Goal: Communication & Community: Answer question/provide support

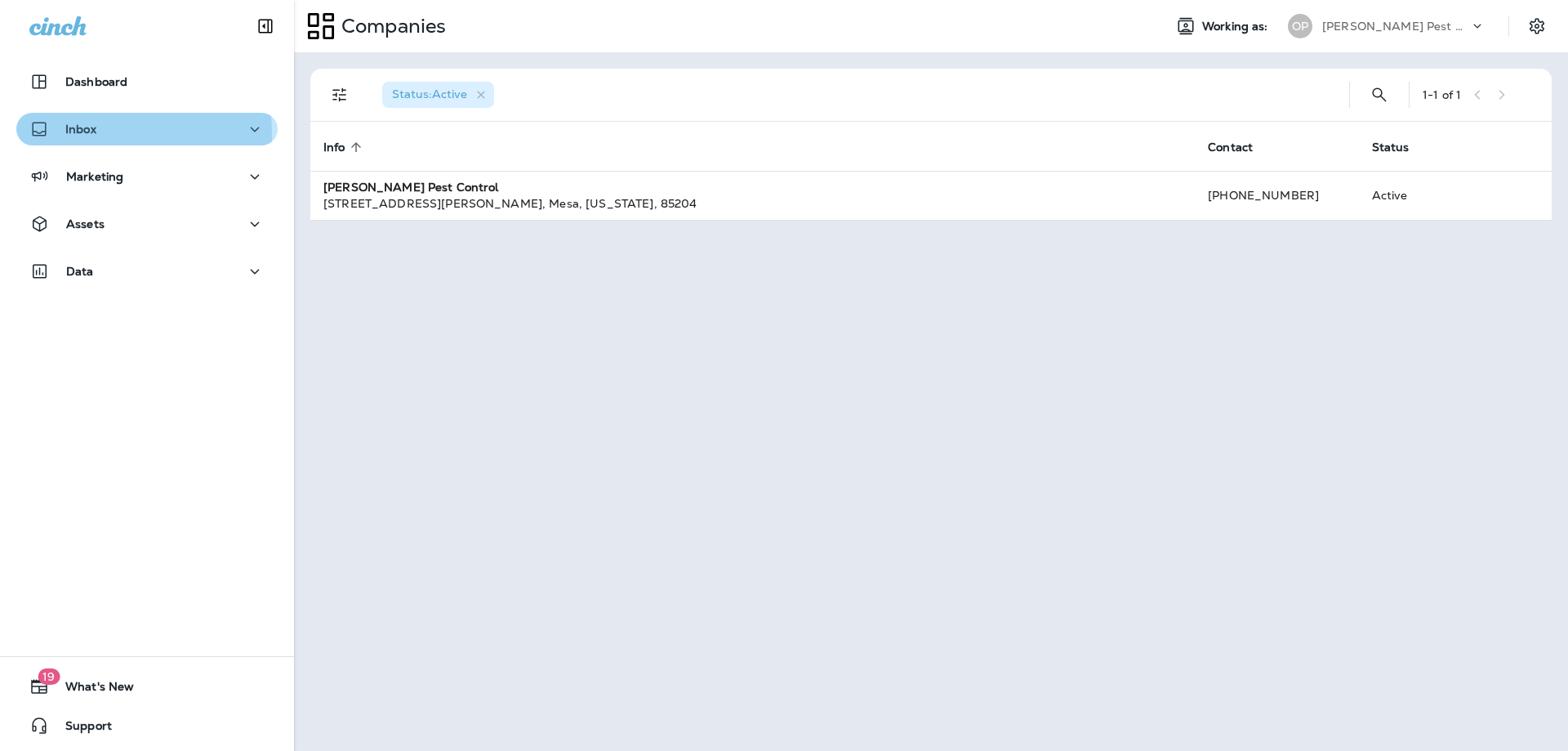
click at [92, 134] on p "Inbox" at bounding box center [81, 128] width 31 height 13
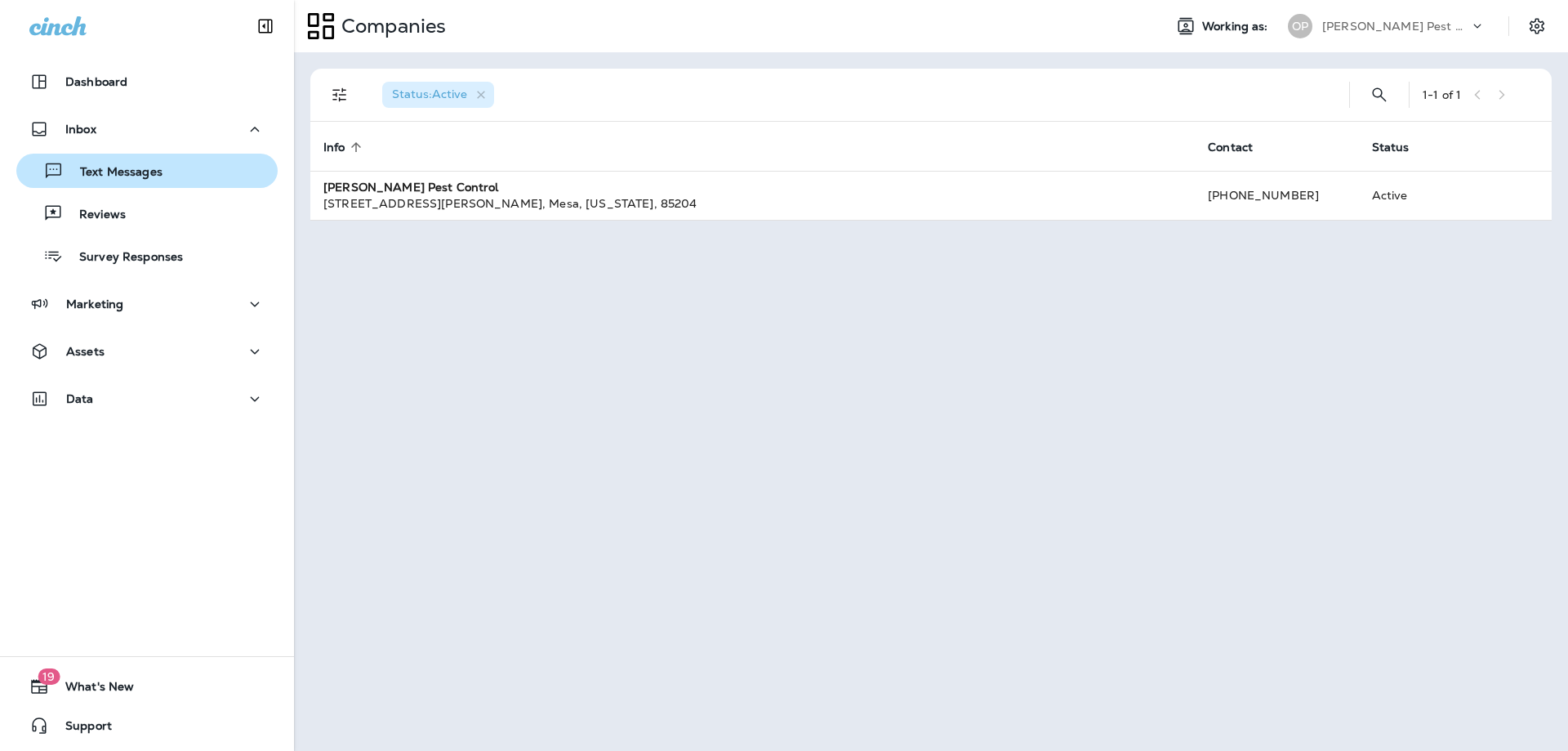
click at [140, 180] on p "Text Messages" at bounding box center [113, 173] width 99 height 16
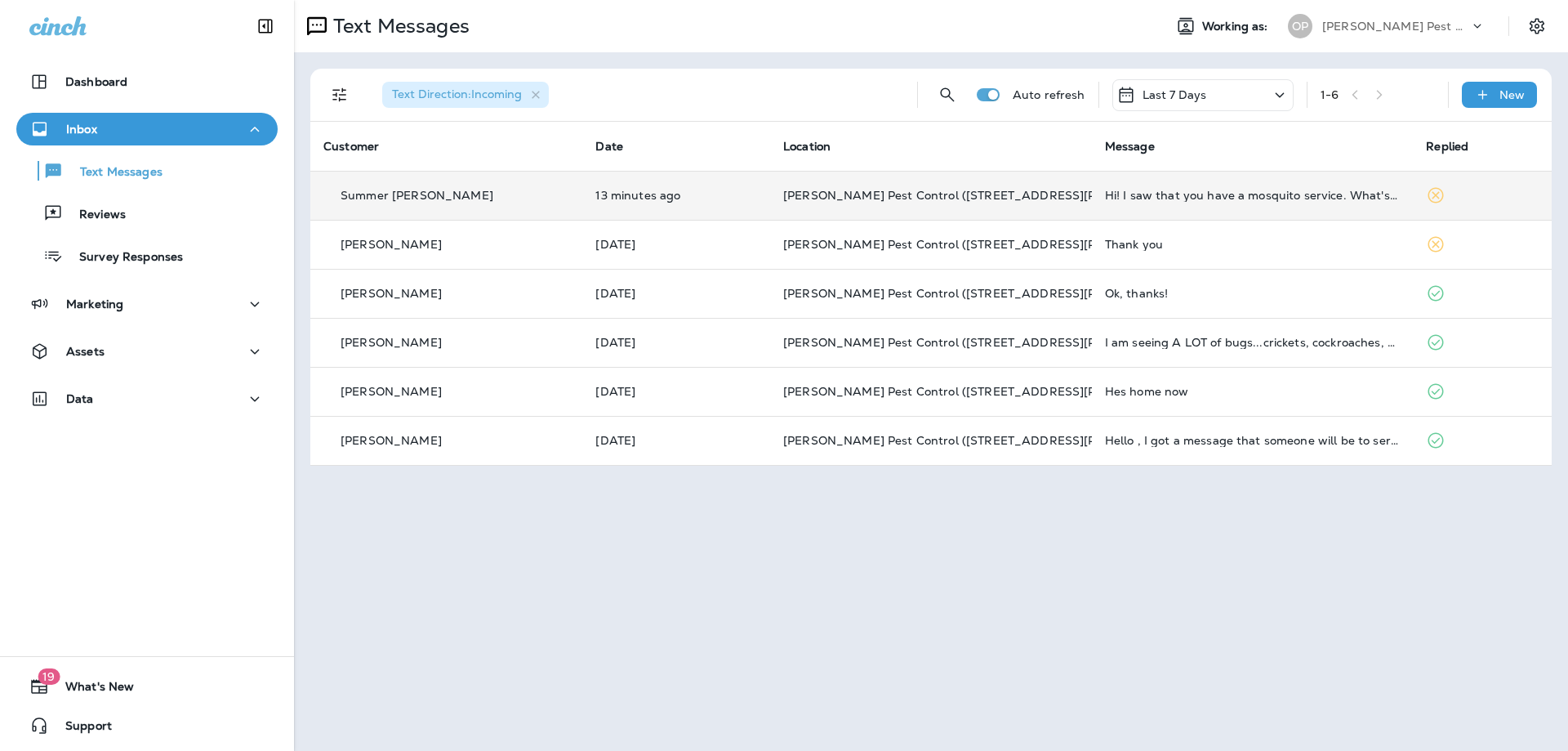
click at [388, 193] on p "Summer [PERSON_NAME]" at bounding box center [417, 195] width 153 height 13
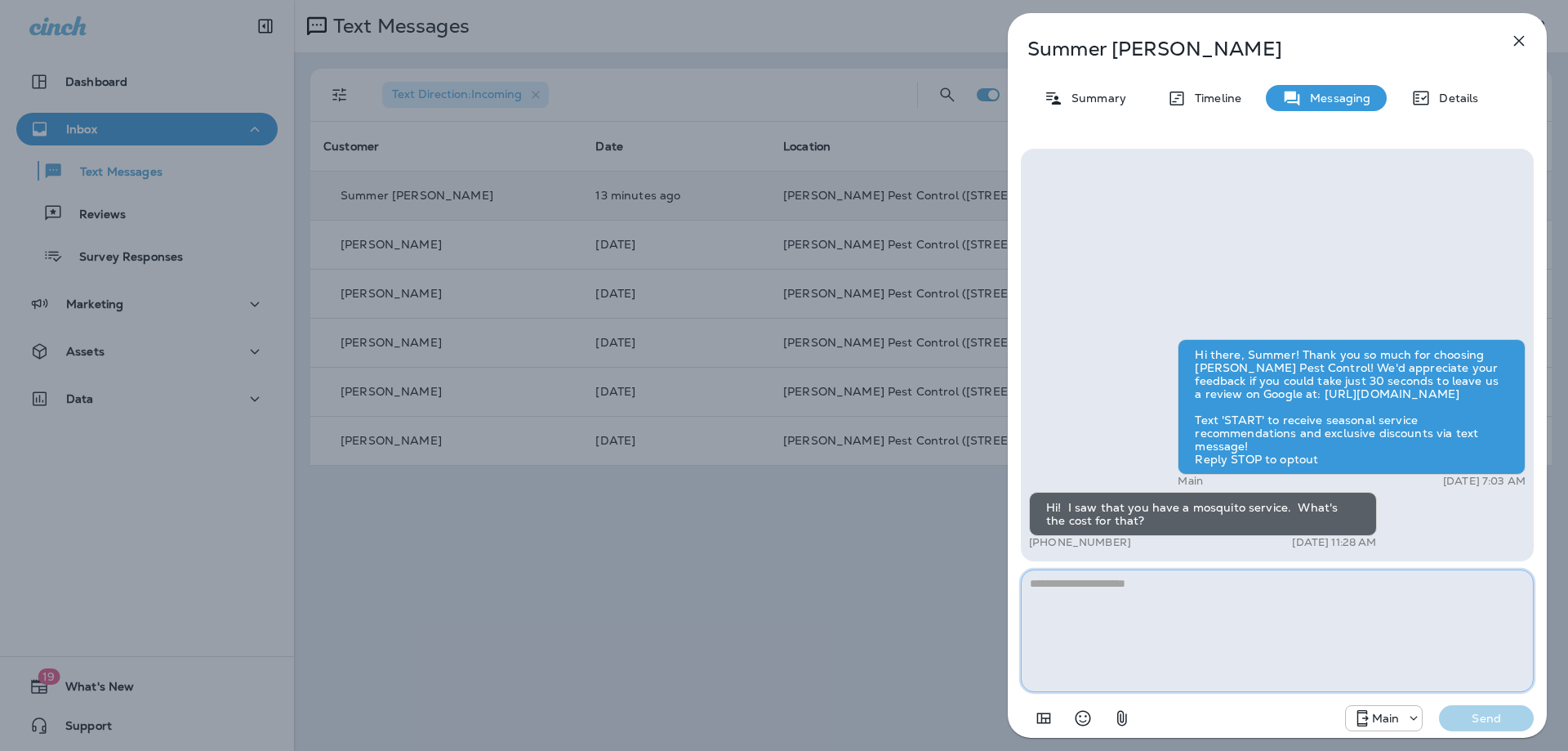
click at [1108, 604] on textarea at bounding box center [1278, 630] width 513 height 122
click at [1088, 590] on textarea at bounding box center [1278, 630] width 513 height 122
type textarea "**********"
click at [1485, 709] on button "Send" at bounding box center [1486, 718] width 94 height 26
